Goal: Information Seeking & Learning: Learn about a topic

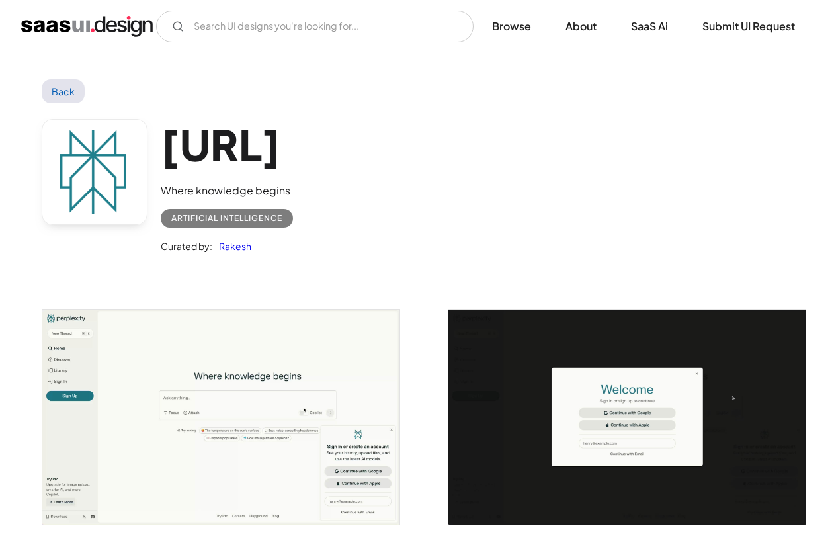
click at [220, 218] on div "Artificial Intelligence" at bounding box center [226, 218] width 111 height 16
click at [58, 93] on link "Back" at bounding box center [63, 91] width 43 height 24
click at [91, 29] on img "home" at bounding box center [87, 26] width 132 height 21
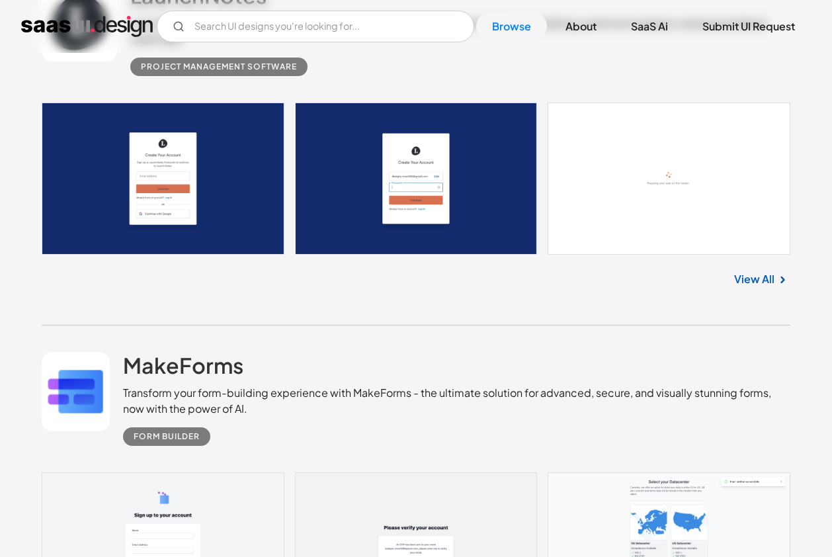
scroll to position [8558, 0]
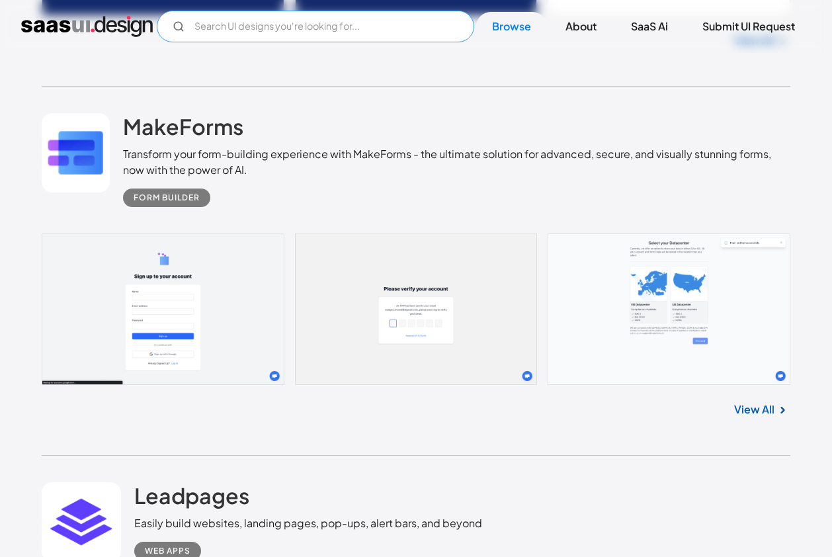
click at [361, 22] on input "Email Form" at bounding box center [316, 27] width 318 height 32
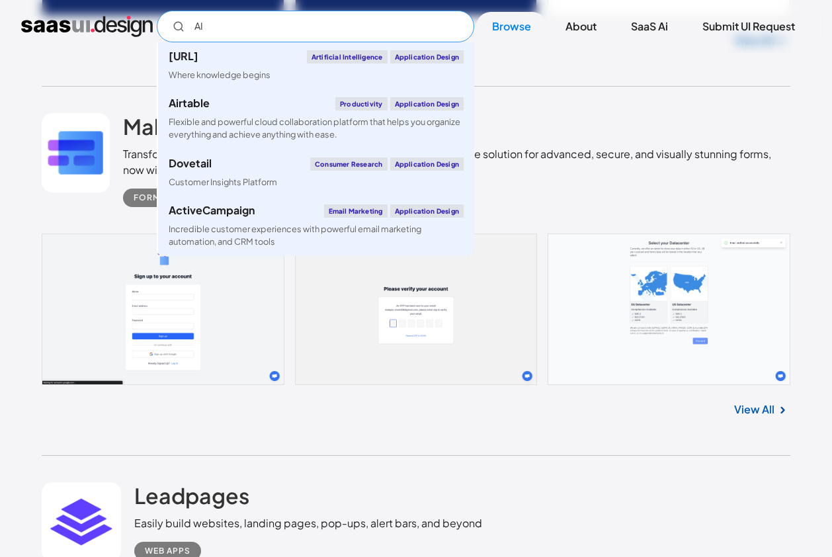
type input "AI"
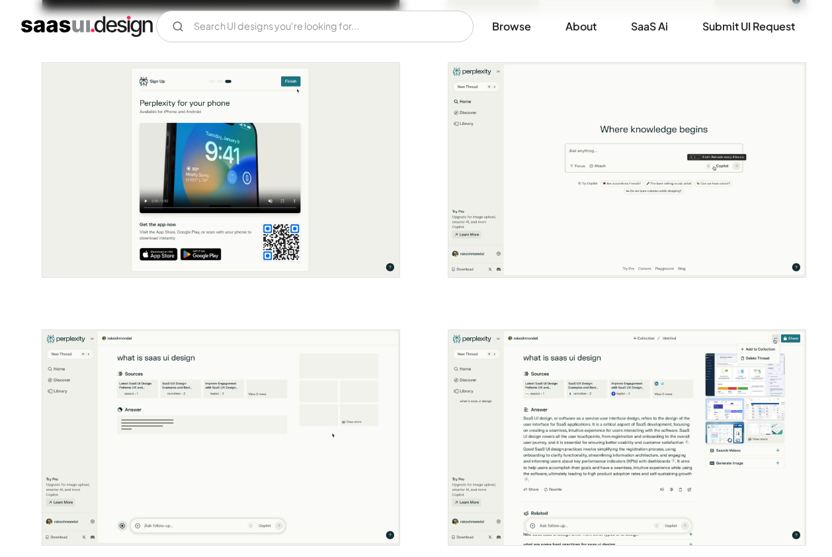
scroll to position [1050, 0]
